Goal: Task Accomplishment & Management: Use online tool/utility

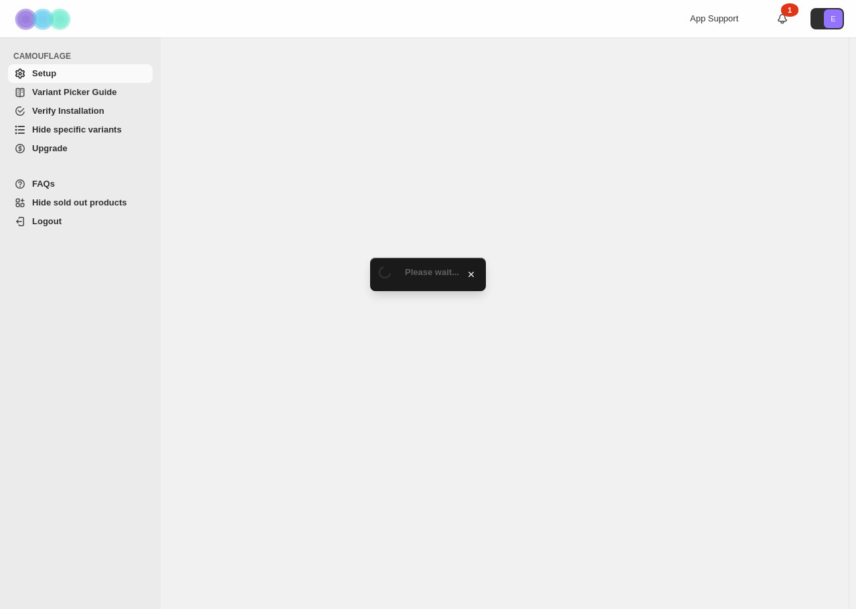
click at [76, 131] on span "Hide specific variants" at bounding box center [77, 129] width 90 height 10
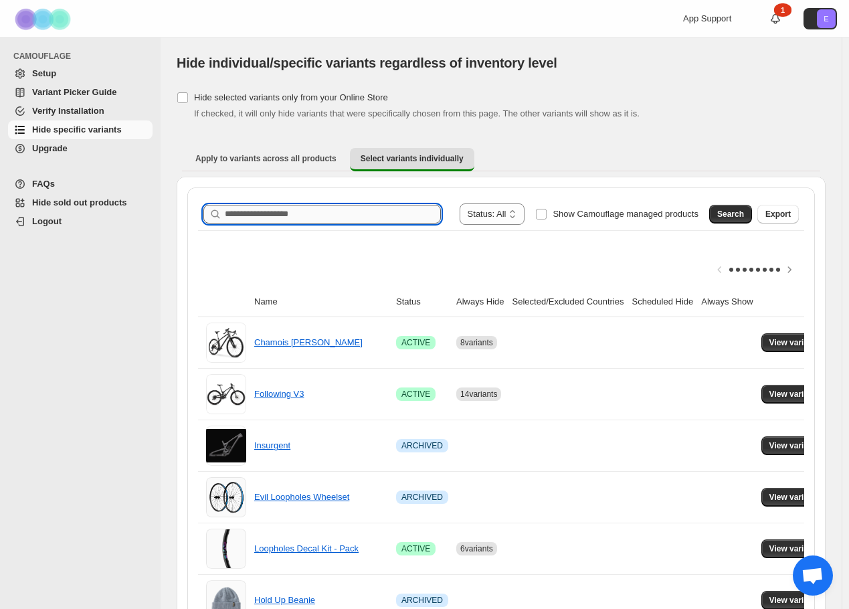
click at [284, 216] on input "Search product name" at bounding box center [333, 214] width 216 height 19
click at [740, 209] on span "Search" at bounding box center [730, 214] width 27 height 11
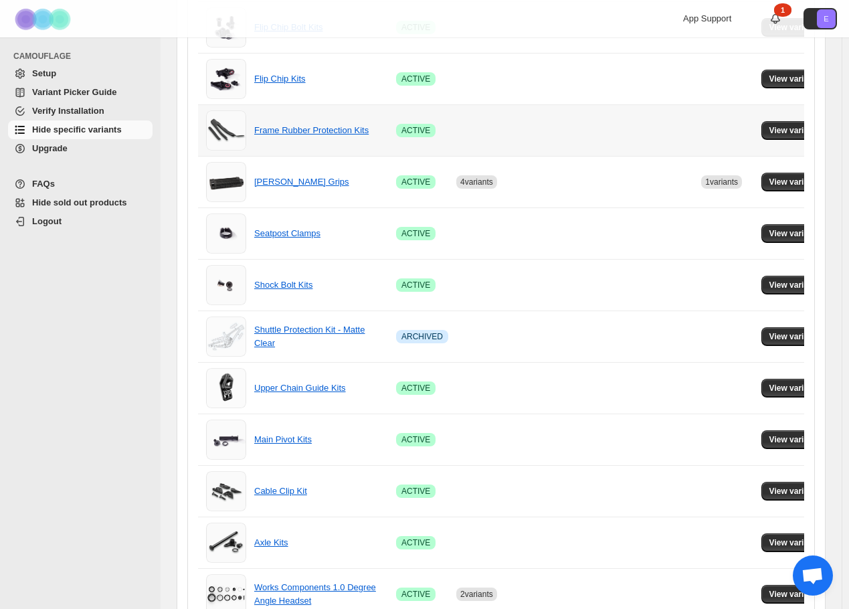
scroll to position [810, 0]
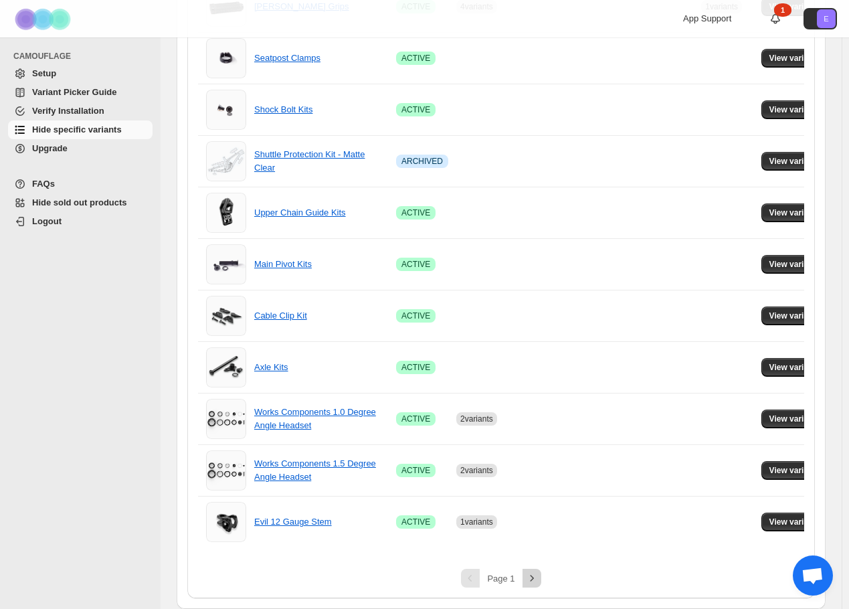
click at [535, 582] on icon "Next" at bounding box center [531, 578] width 13 height 13
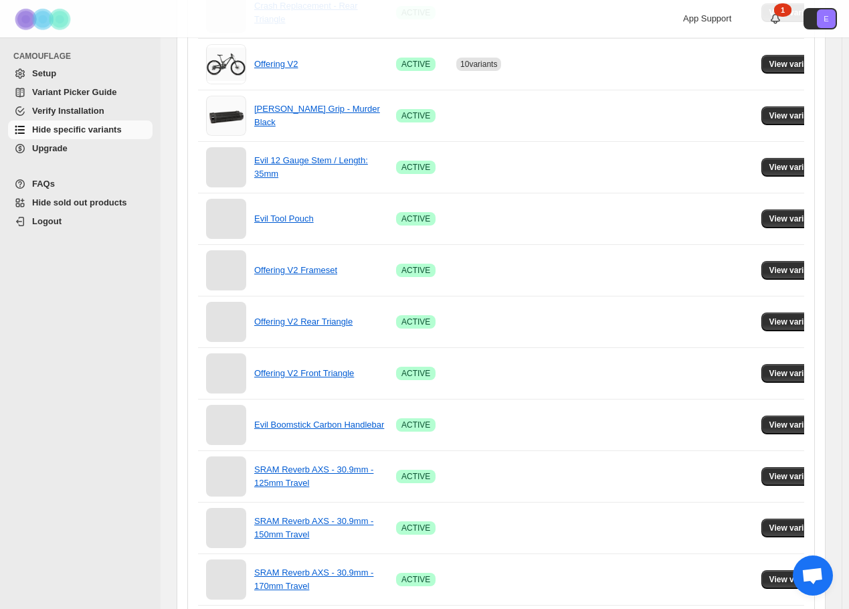
scroll to position [185, 0]
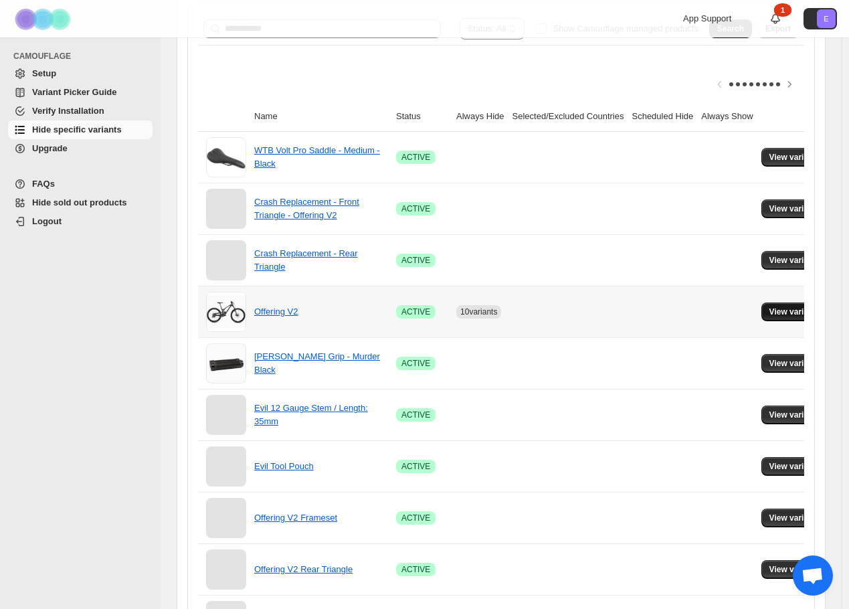
click at [782, 307] on button "View variants" at bounding box center [796, 312] width 68 height 19
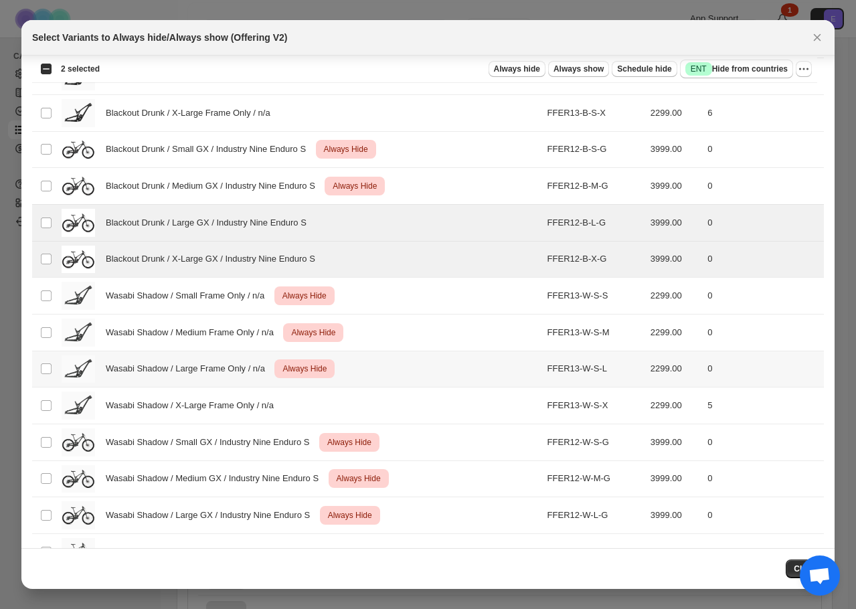
scroll to position [165, 0]
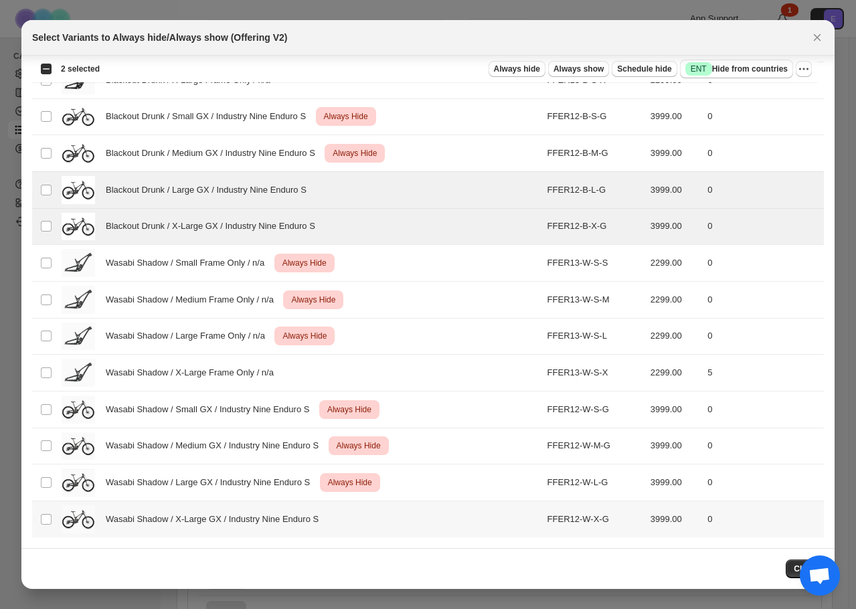
click at [54, 524] on td "Select product variant" at bounding box center [44, 519] width 25 height 36
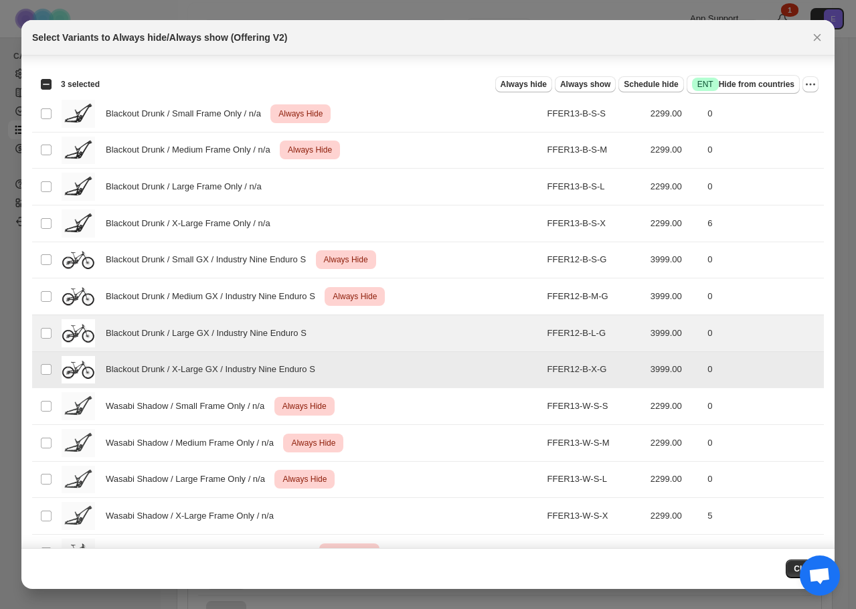
scroll to position [9, 0]
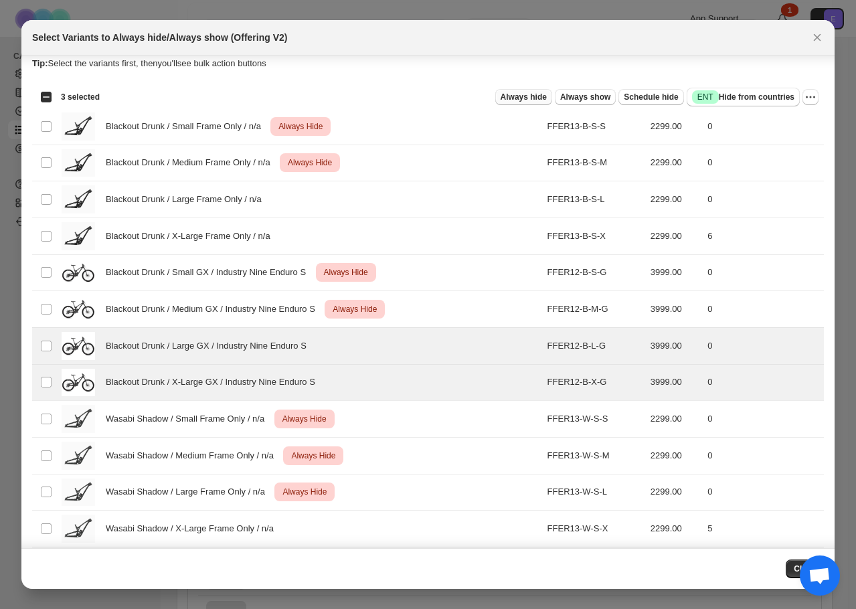
click at [535, 100] on span "Always hide" at bounding box center [524, 97] width 46 height 11
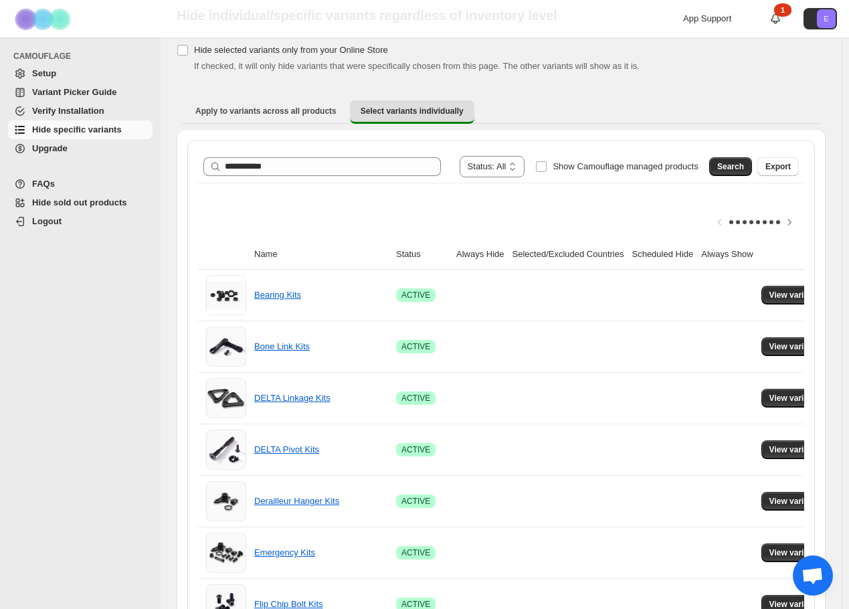
scroll to position [29, 0]
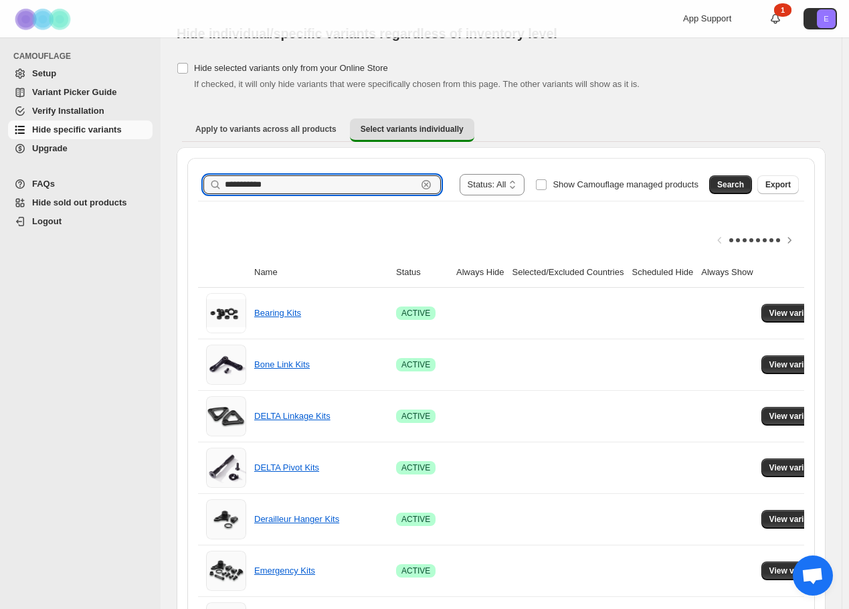
drag, startPoint x: 311, startPoint y: 185, endPoint x: 191, endPoint y: 184, distance: 119.8
click at [736, 182] on span "Search" at bounding box center [730, 184] width 27 height 11
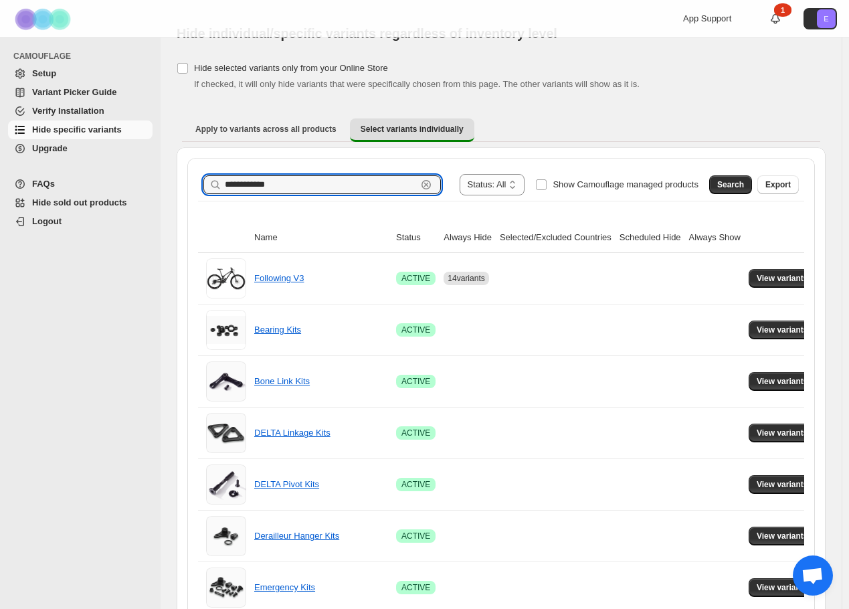
drag, startPoint x: 258, startPoint y: 184, endPoint x: 173, endPoint y: 191, distance: 84.7
type input "**********"
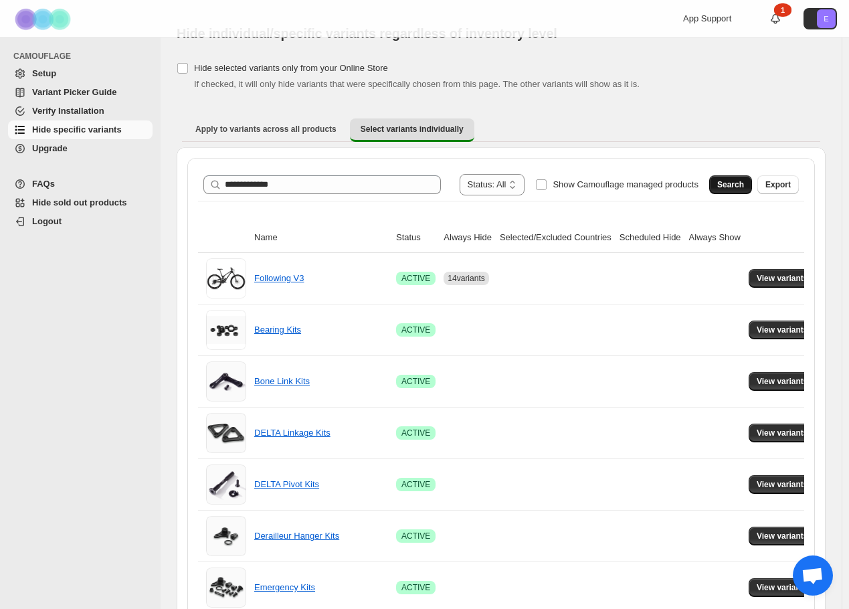
click at [736, 184] on span "Search" at bounding box center [730, 184] width 27 height 11
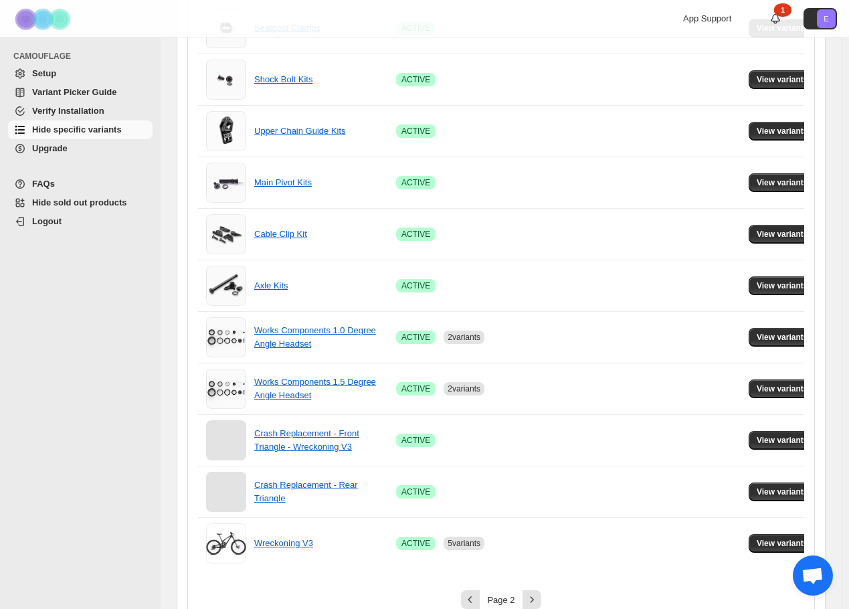
scroll to position [765, 0]
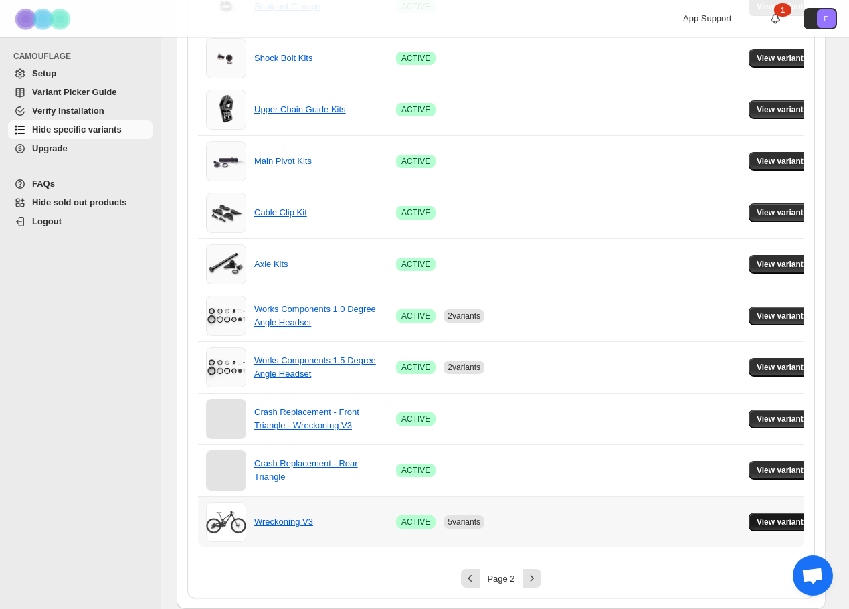
click at [757, 525] on span "View variants" at bounding box center [783, 522] width 52 height 11
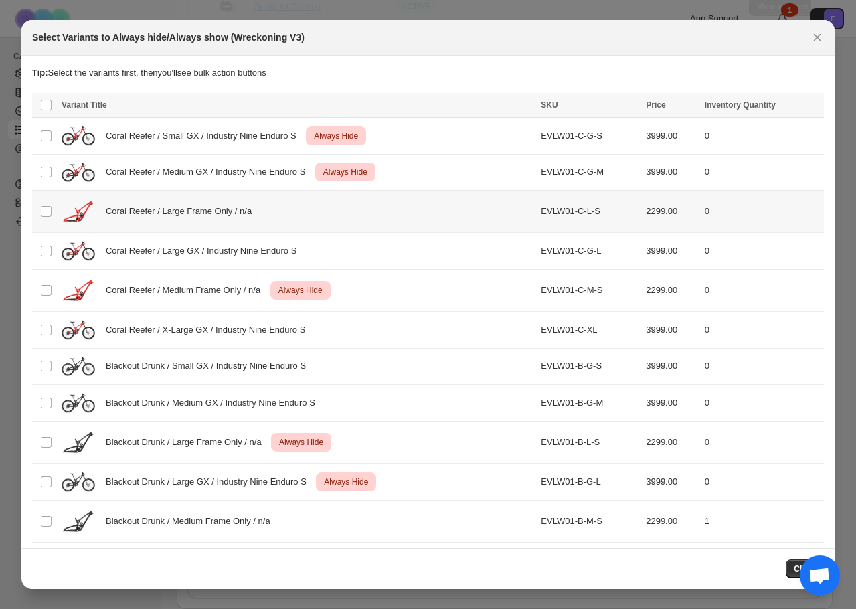
click at [48, 232] on td "Select product variant" at bounding box center [44, 212] width 25 height 42
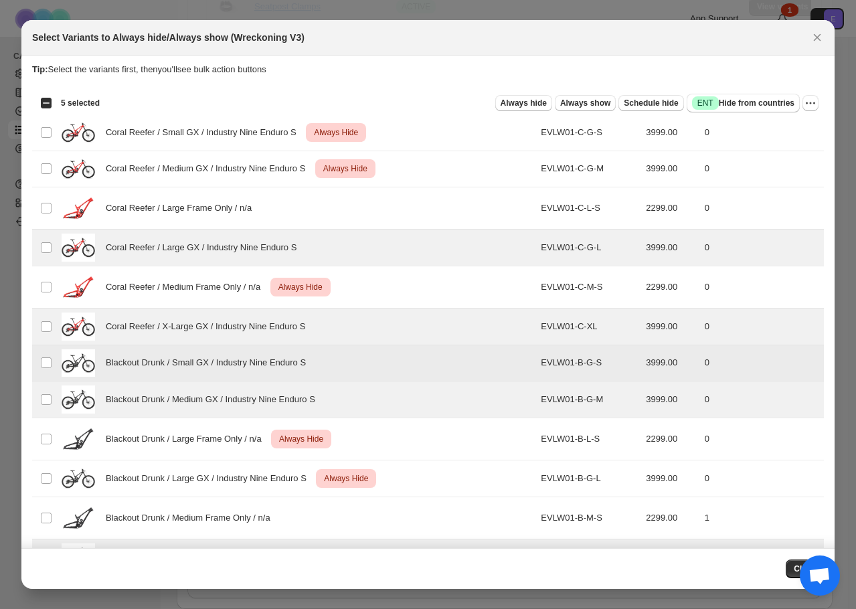
scroll to position [0, 0]
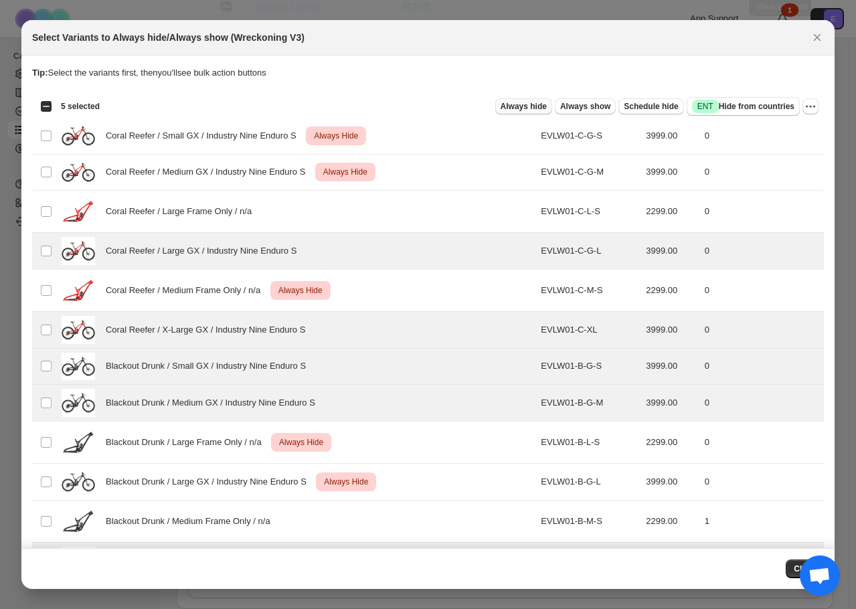
click at [519, 106] on span "Always hide" at bounding box center [524, 106] width 46 height 11
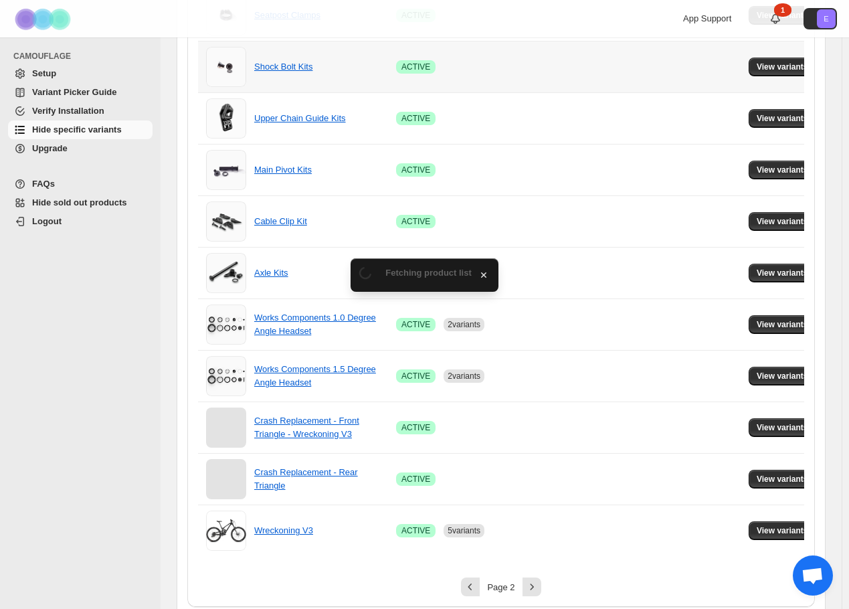
scroll to position [765, 0]
